Goal: Book appointment/travel/reservation

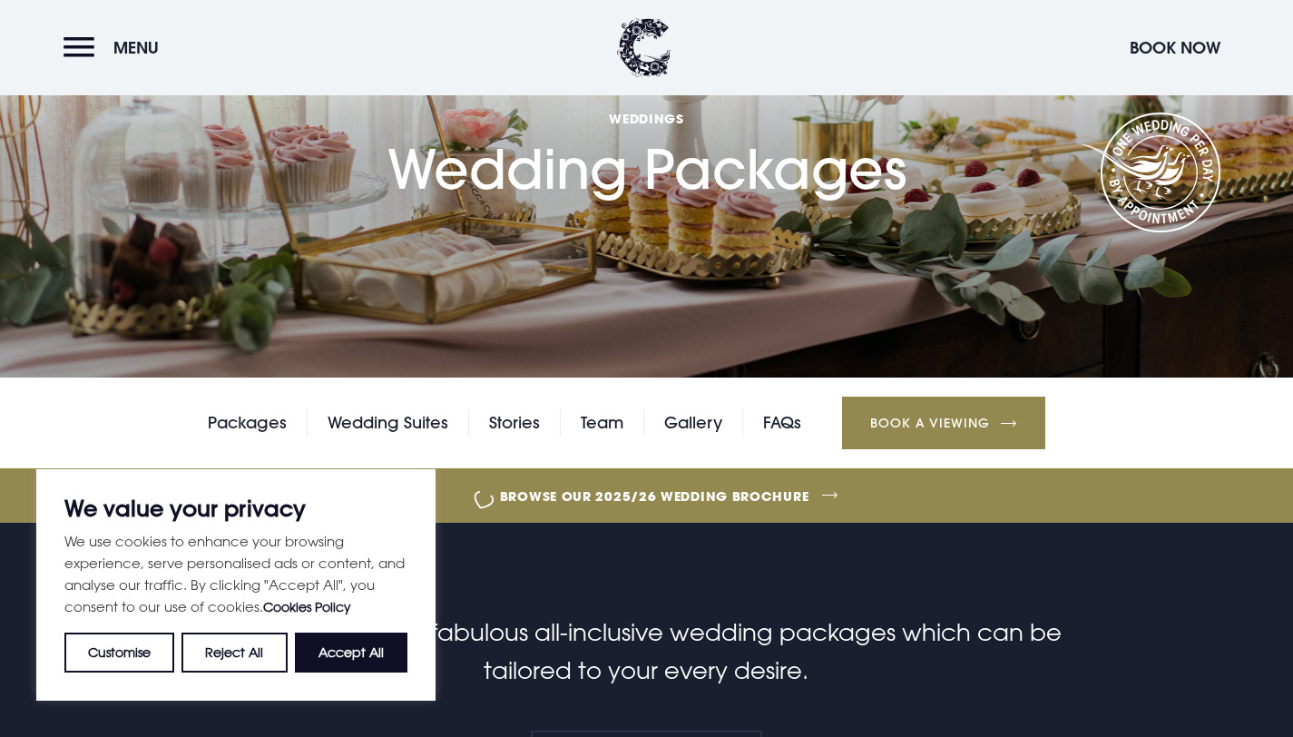
scroll to position [168, 0]
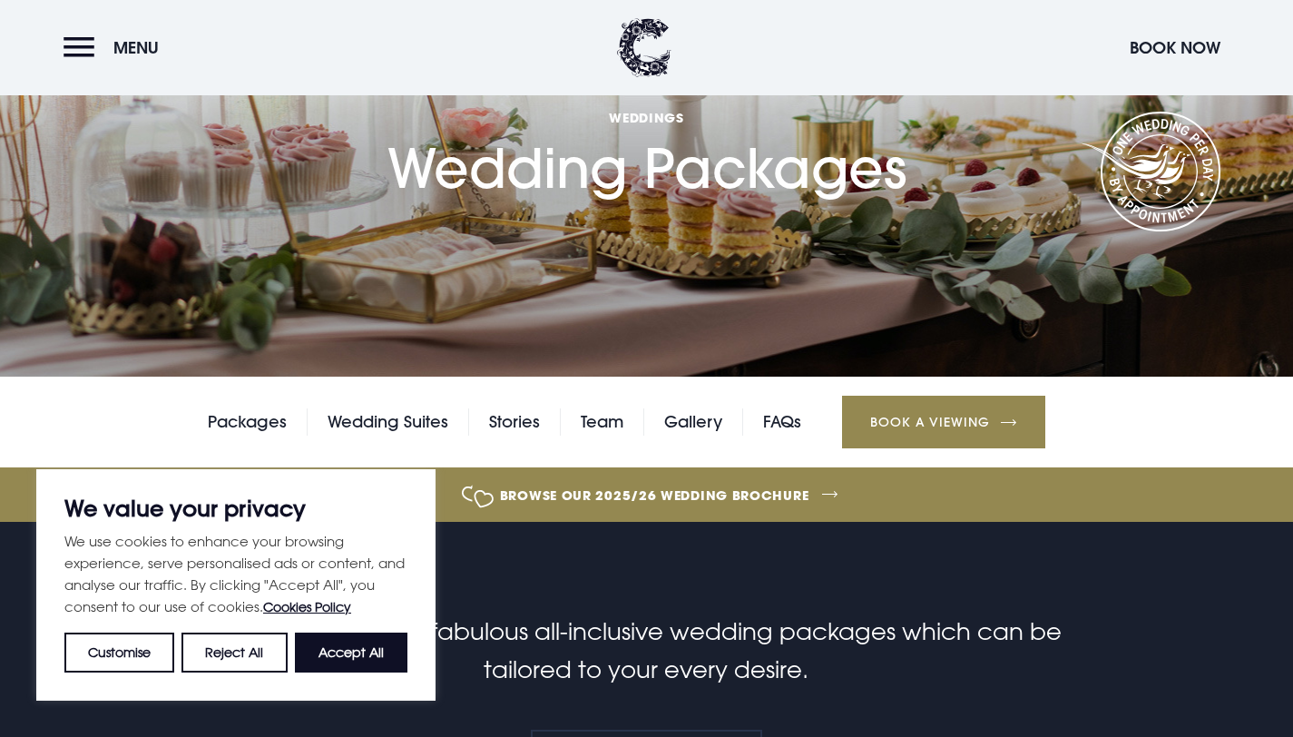
click at [345, 626] on div "We use cookies to enhance your browsing experience, serve personalised ads or c…" at bounding box center [235, 601] width 343 height 142
click at [348, 632] on button "Accept All" at bounding box center [351, 652] width 113 height 40
checkbox input "true"
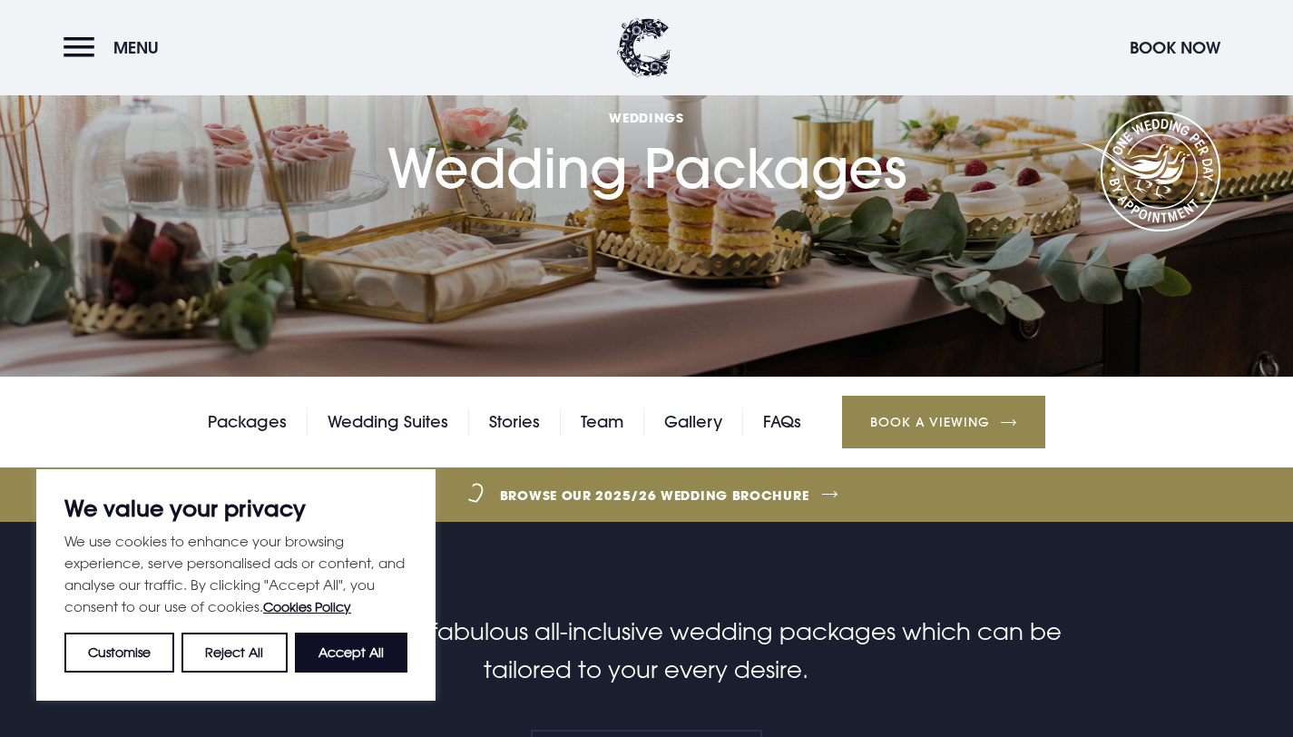
checkbox input "true"
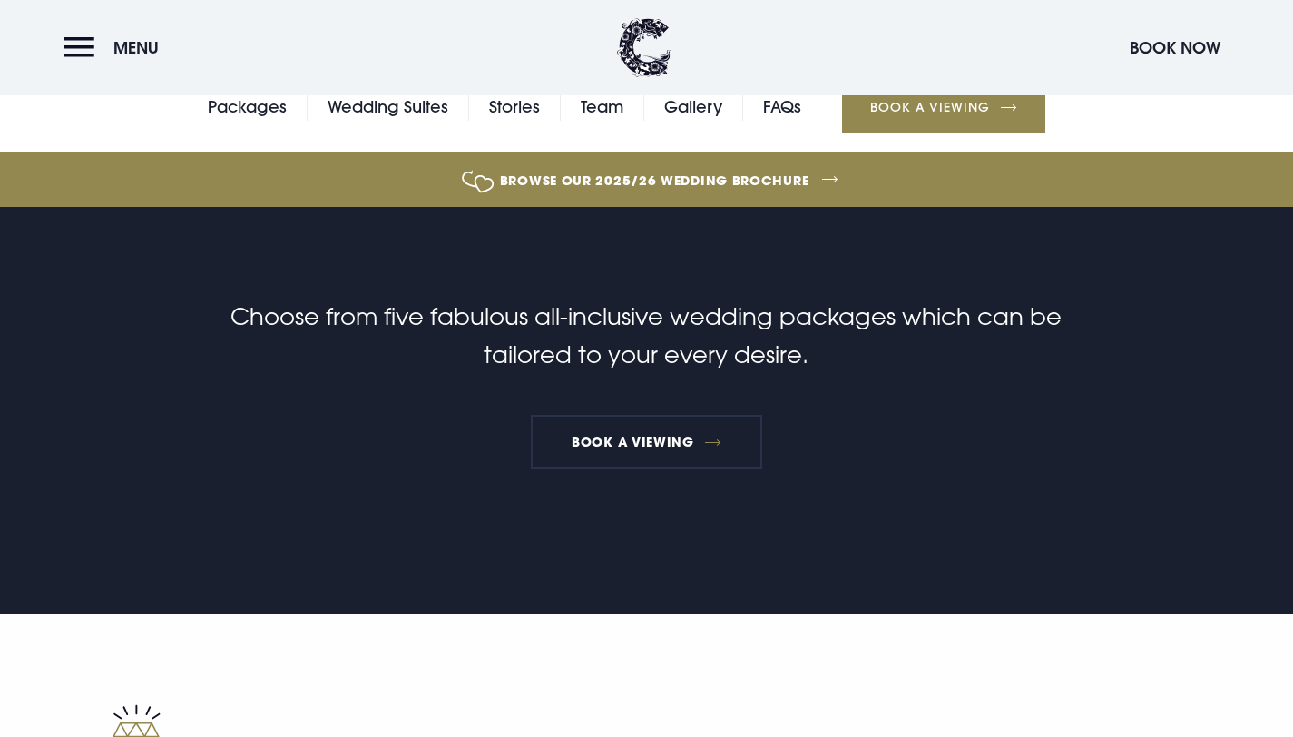
scroll to position [533, 0]
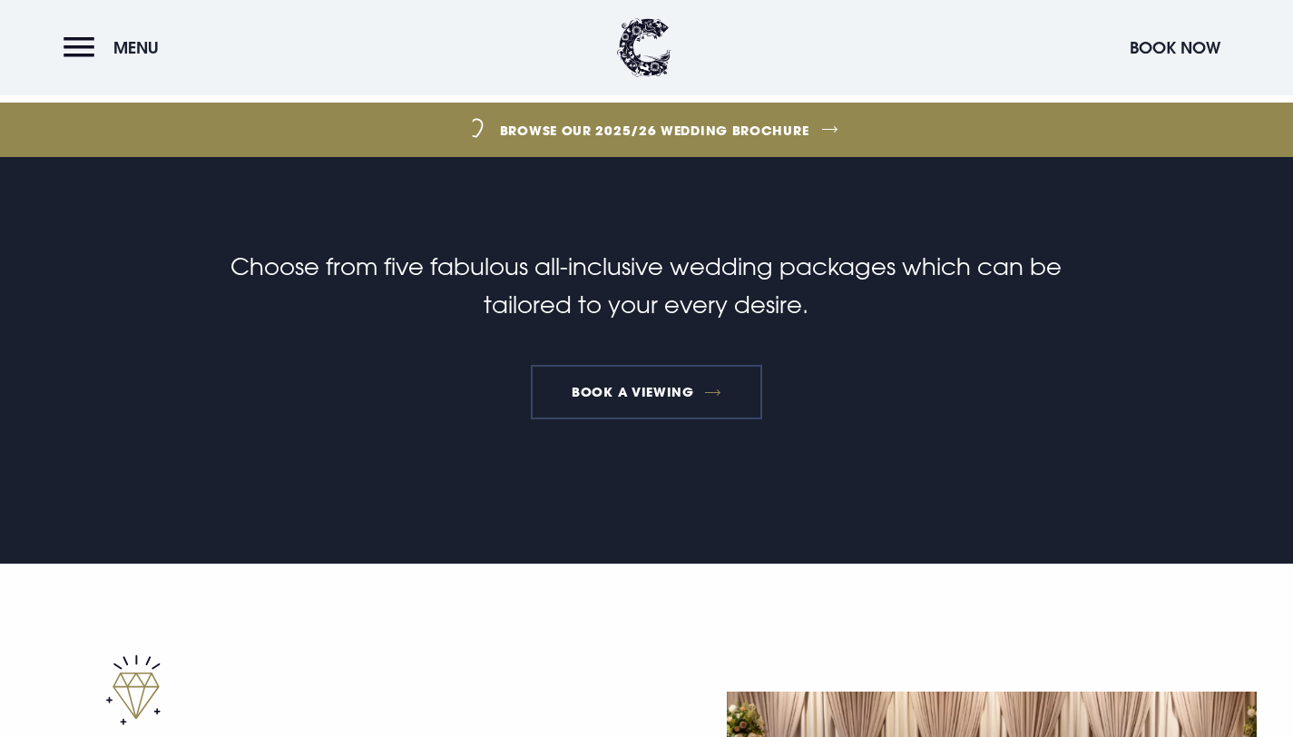
click at [651, 384] on link "Book a Viewing" at bounding box center [647, 392] width 232 height 54
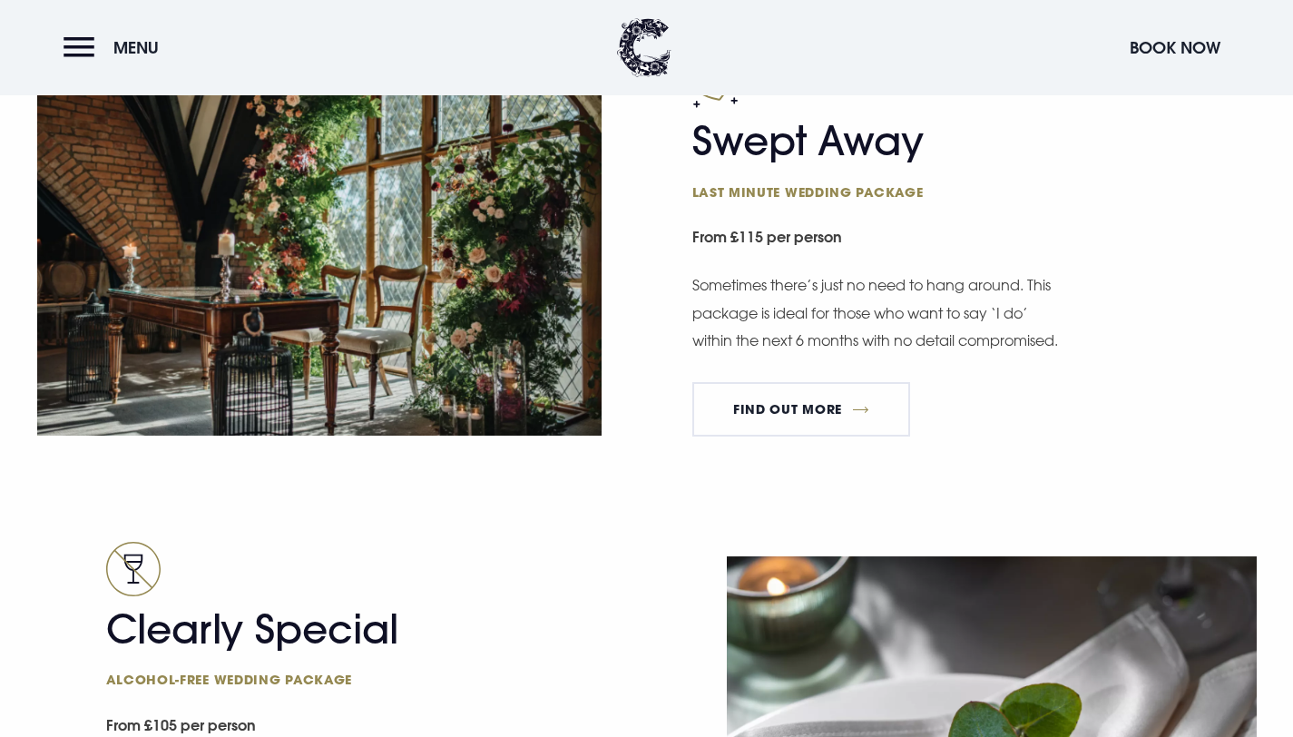
scroll to position [2675, 0]
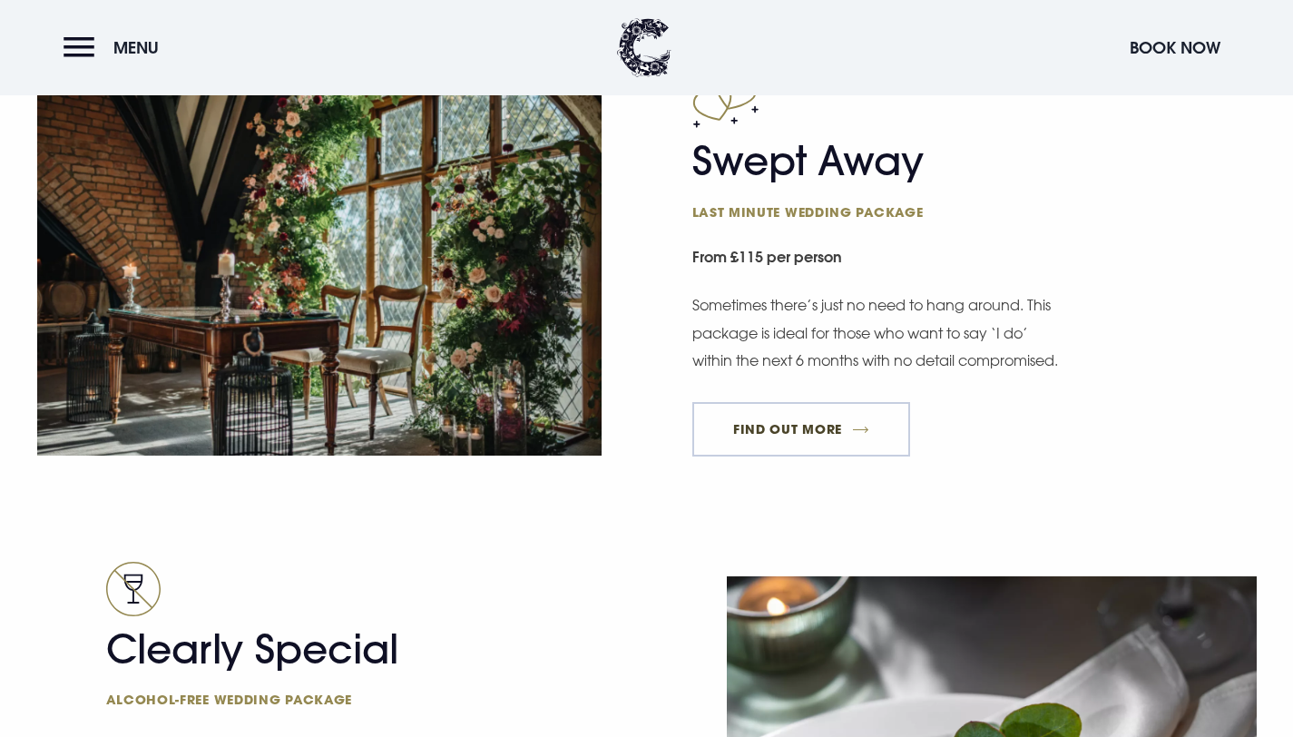
click at [745, 444] on link "FIND OUT MORE" at bounding box center [801, 429] width 219 height 54
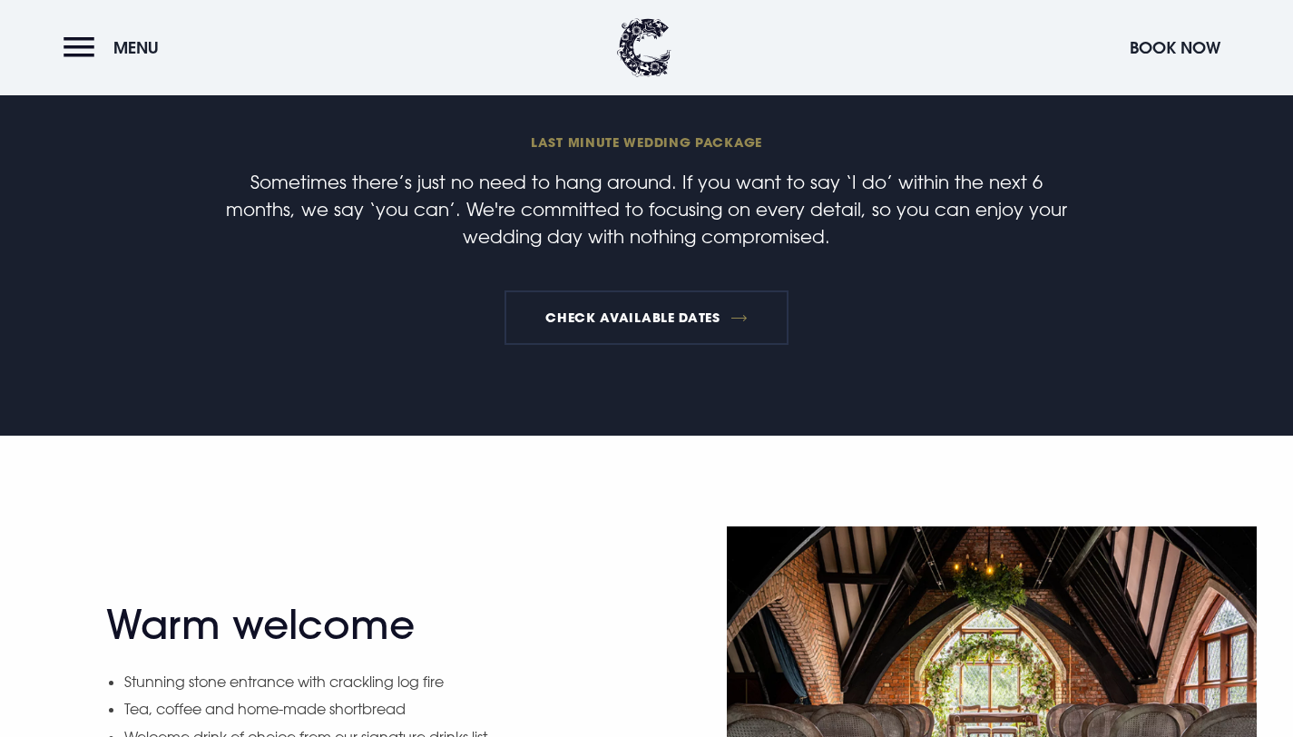
scroll to position [594, 0]
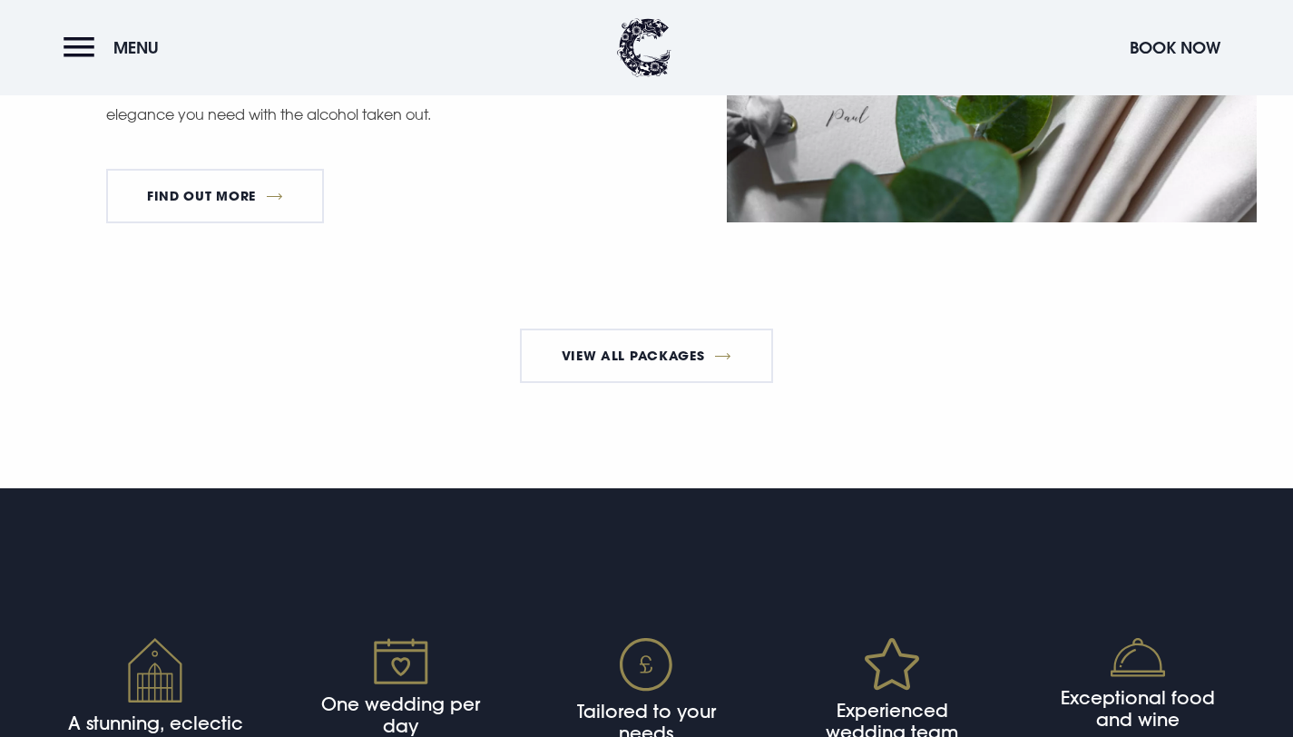
scroll to position [3399, 0]
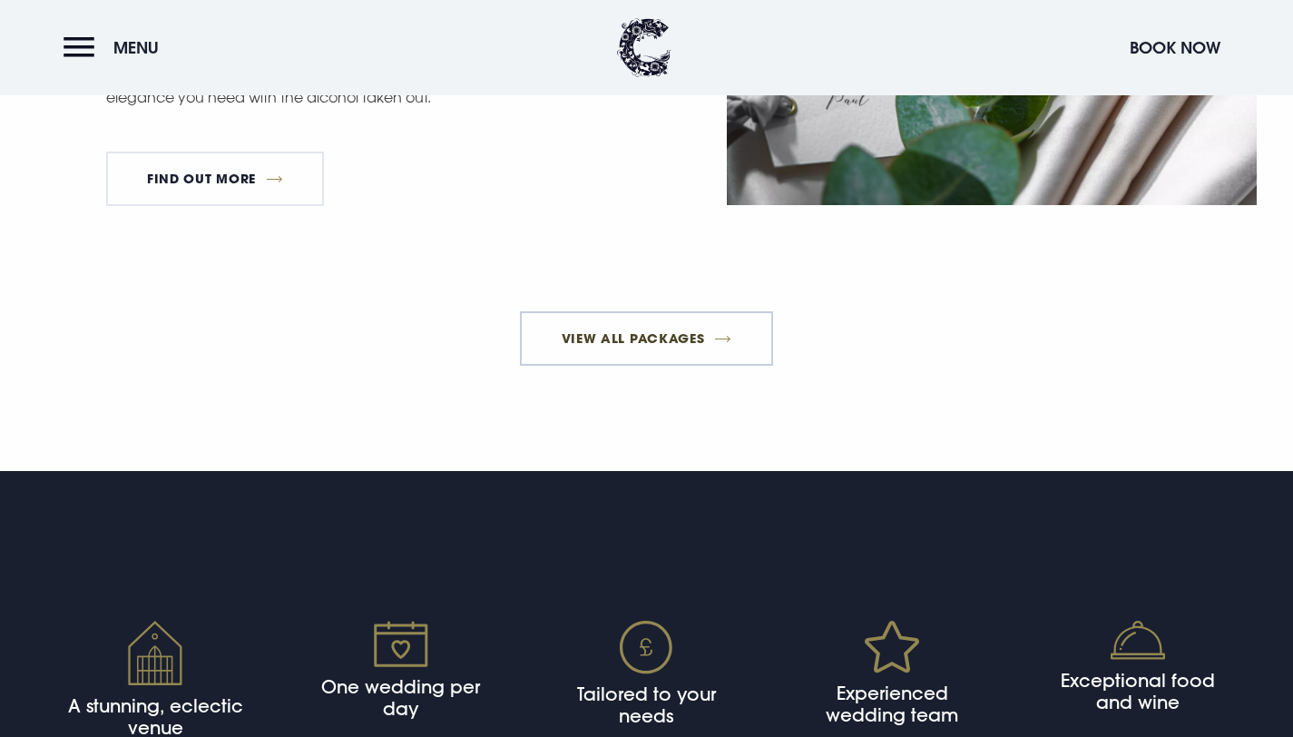
click at [631, 366] on link "View All Packages" at bounding box center [646, 338] width 253 height 54
